Goal: Information Seeking & Learning: Compare options

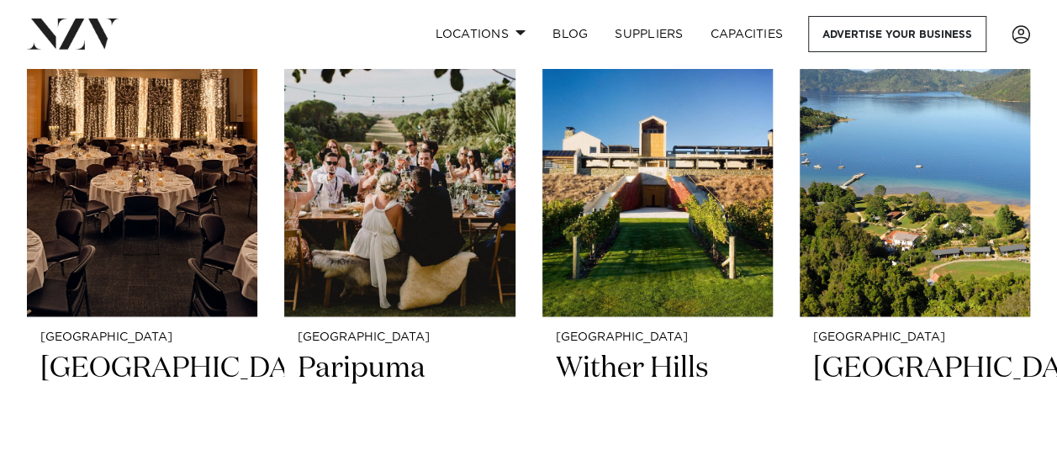
scroll to position [1429, 0]
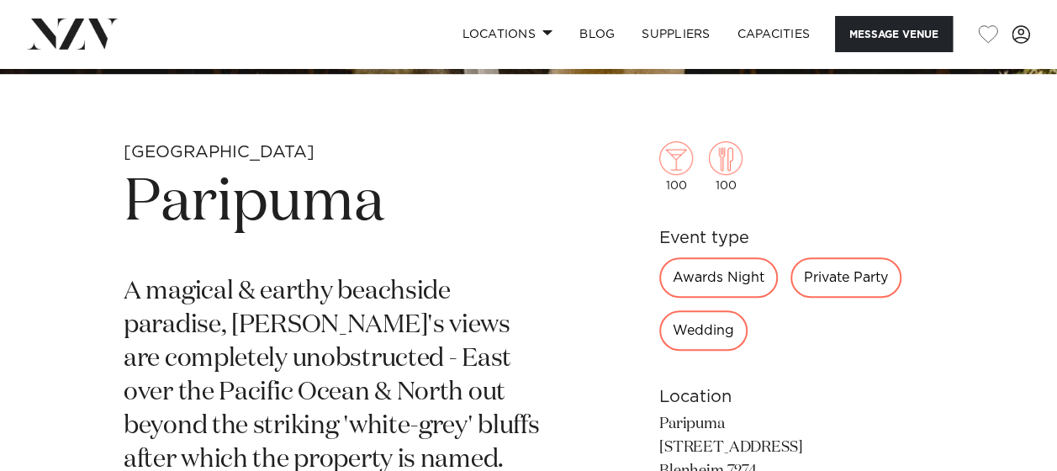
scroll to position [489, 0]
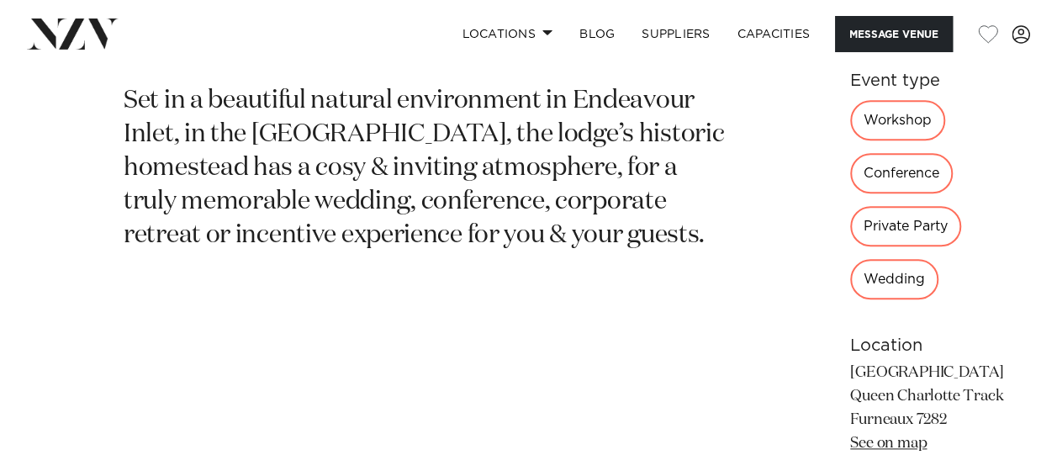
scroll to position [681, 0]
click at [113, 223] on div "Marlborough Furneaux Lodge Set in a beautiful natural environment in Endeavour …" at bounding box center [528, 256] width 1030 height 612
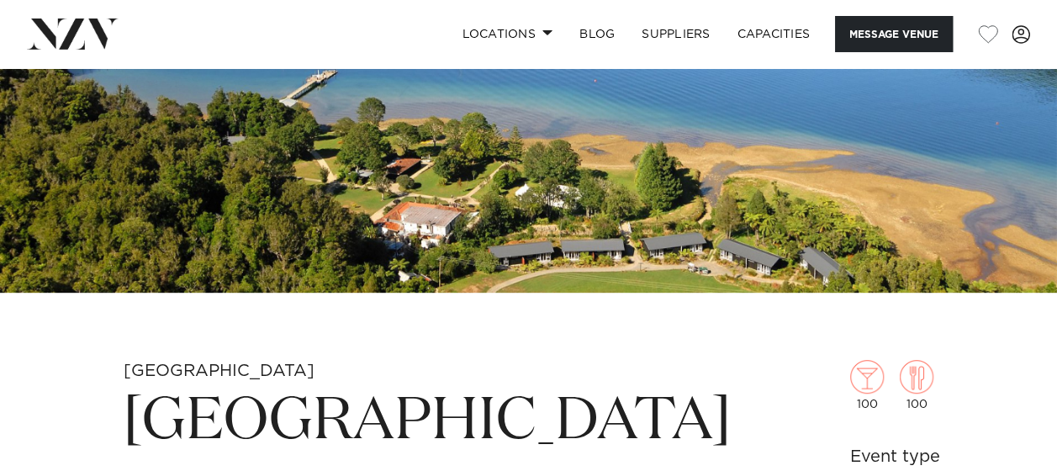
scroll to position [258, 0]
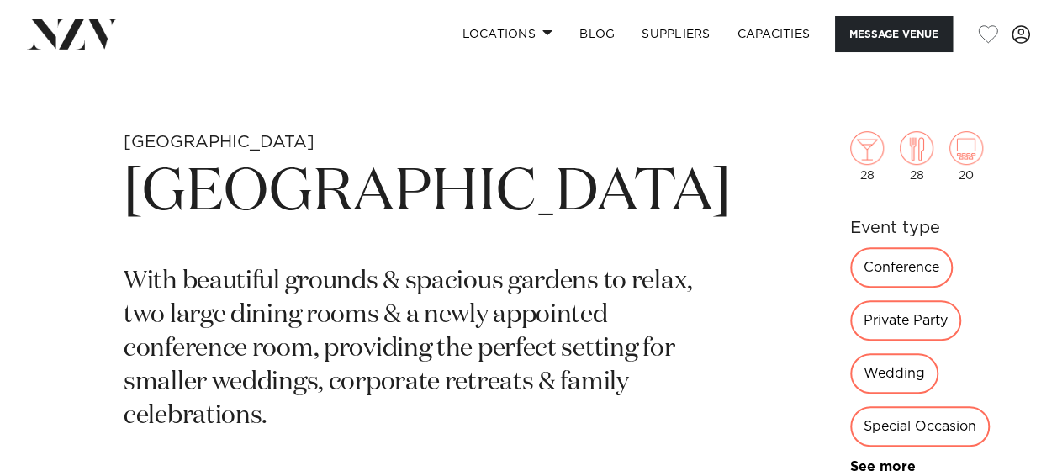
scroll to position [499, 0]
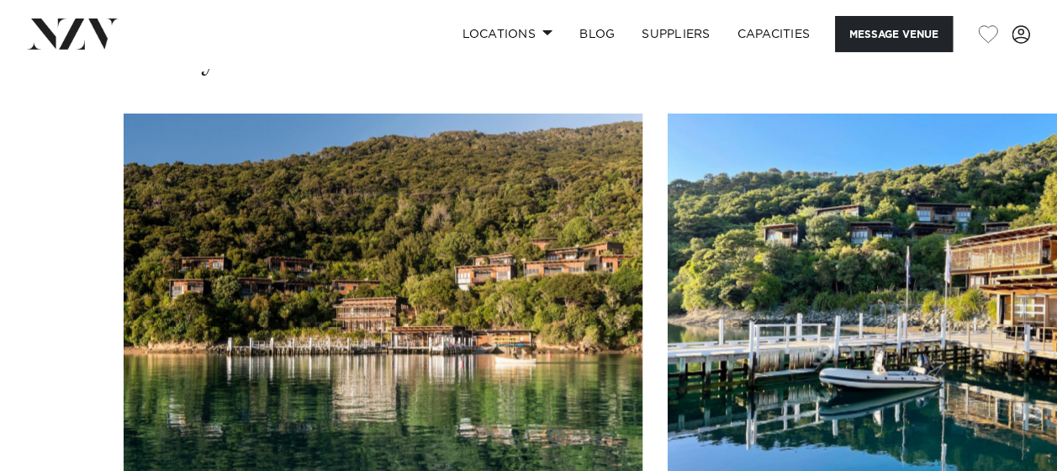
scroll to position [1276, 0]
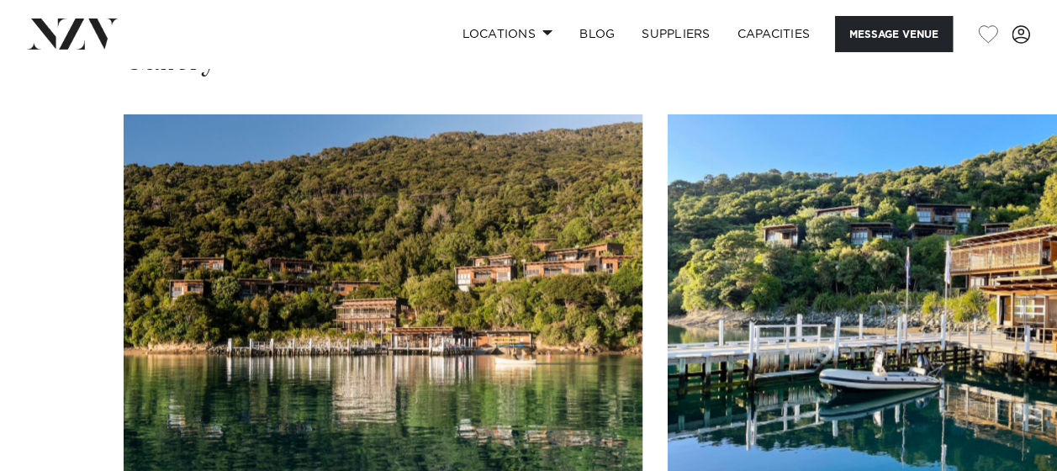
click at [717, 404] on swiper-container at bounding box center [528, 345] width 1057 height 462
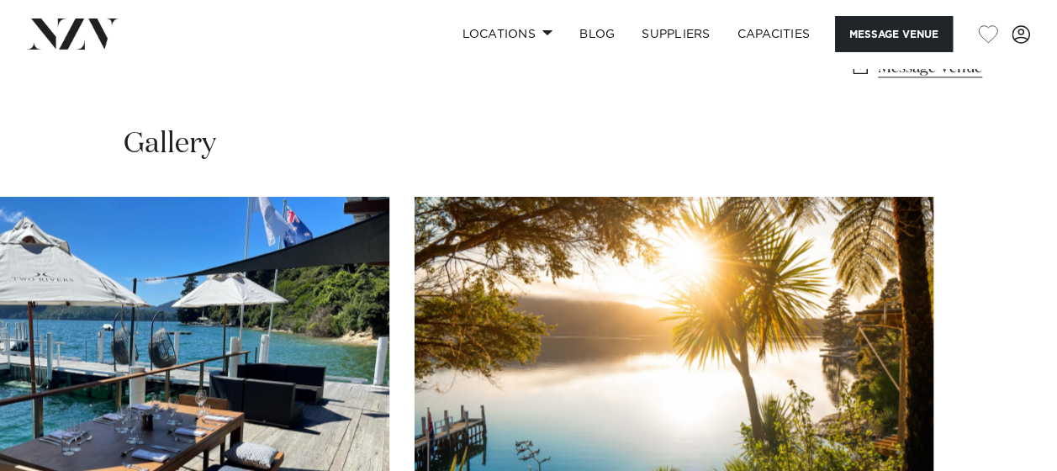
scroll to position [1195, 0]
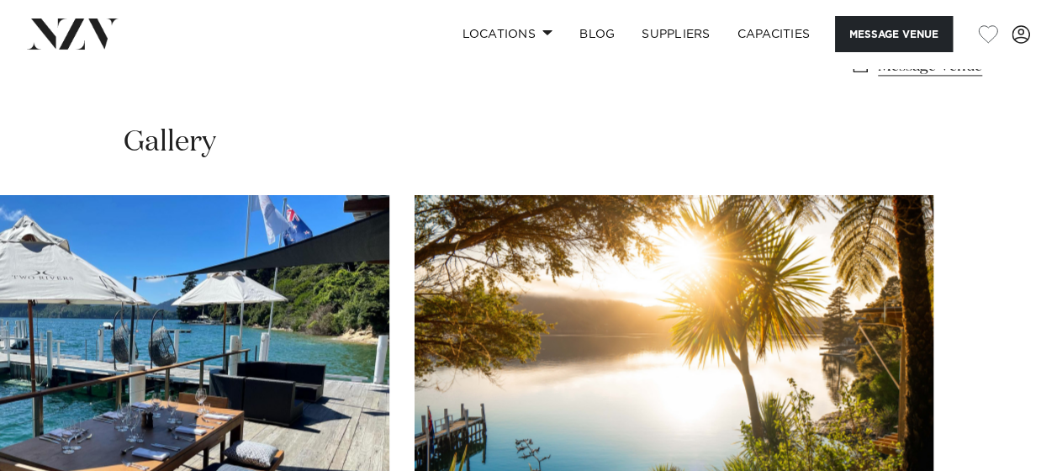
click at [983, 341] on swiper-container at bounding box center [528, 426] width 1057 height 462
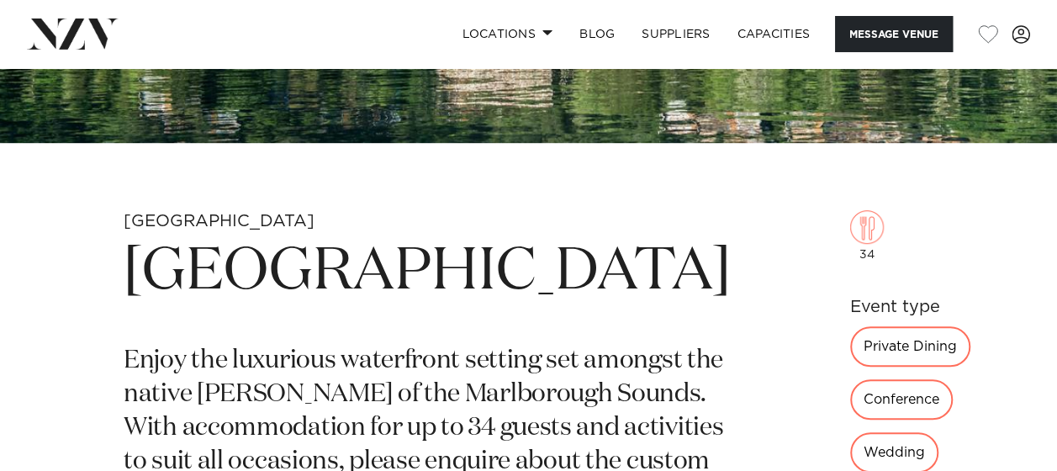
scroll to position [419, 0]
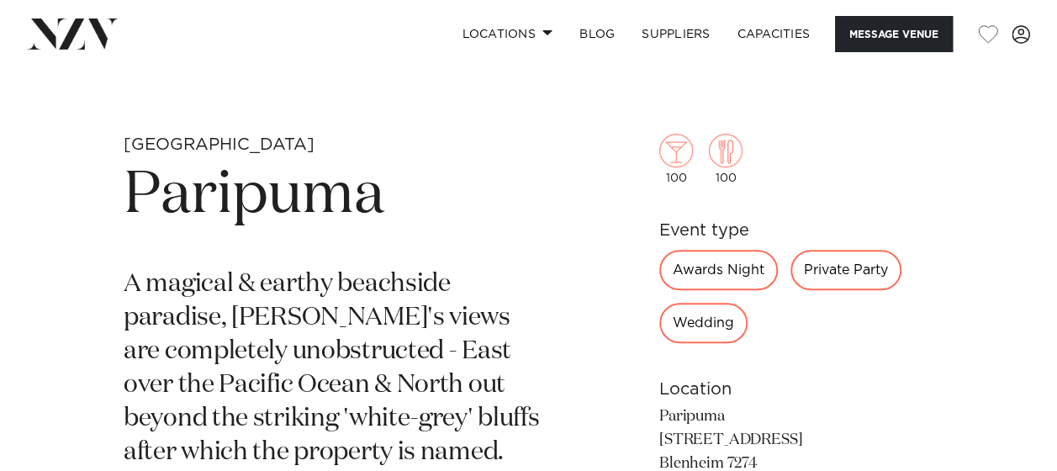
scroll to position [514, 0]
